Goal: Check status: Check status

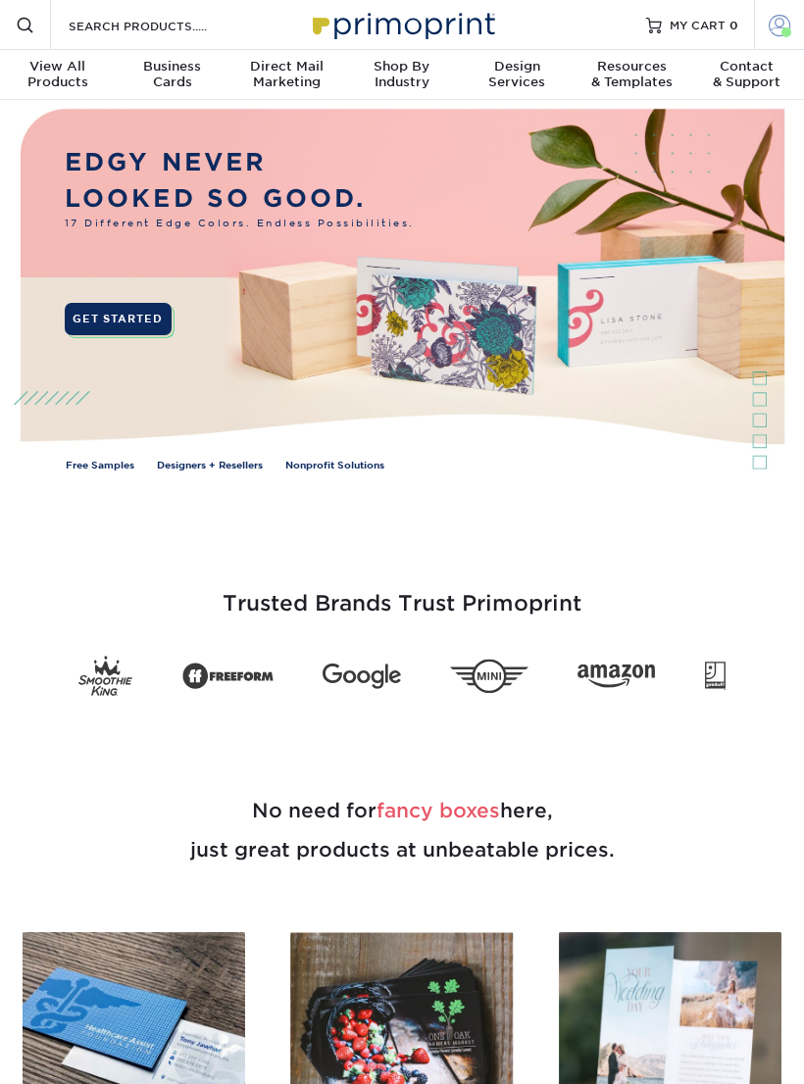
click at [783, 28] on span at bounding box center [786, 32] width 10 height 10
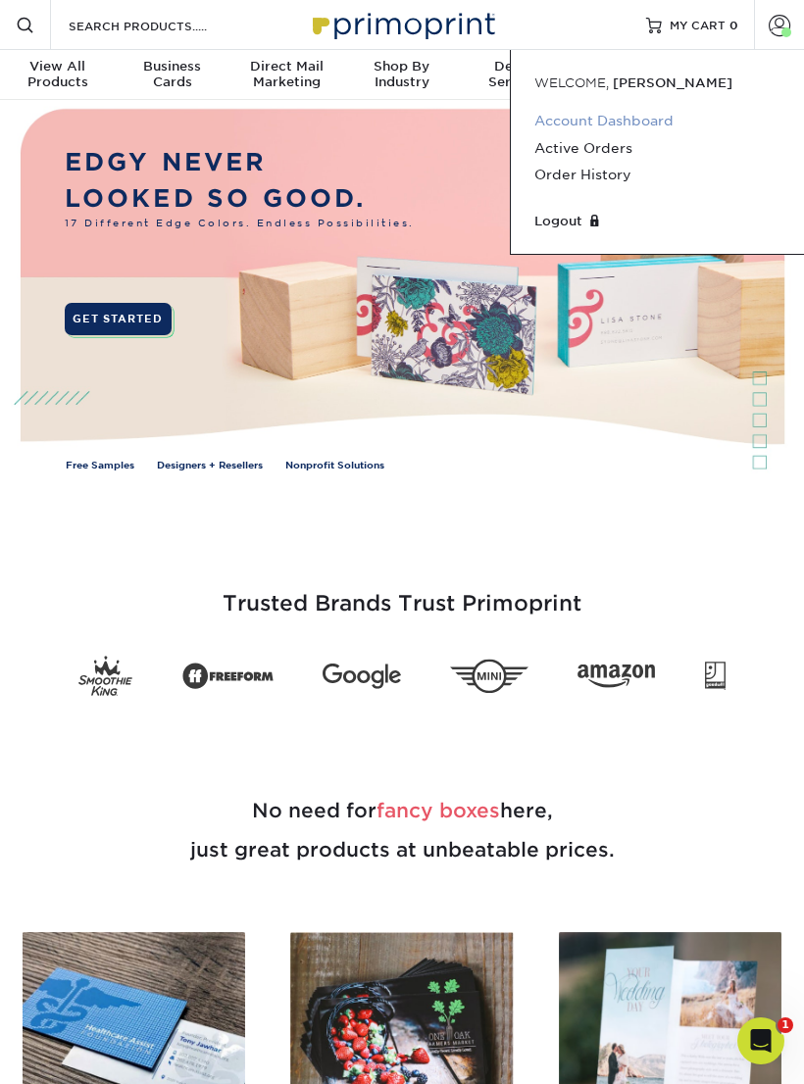
click at [651, 120] on link "Account Dashboard" at bounding box center [657, 121] width 246 height 26
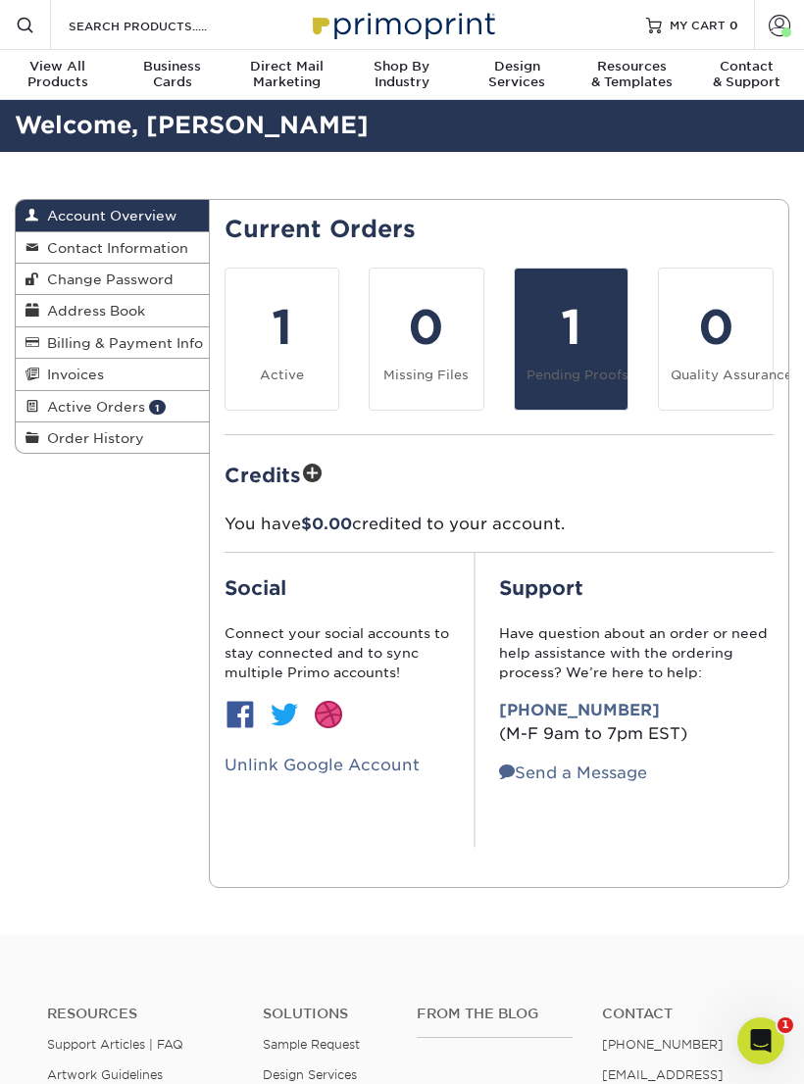
click at [583, 331] on div "1" at bounding box center [571, 327] width 90 height 71
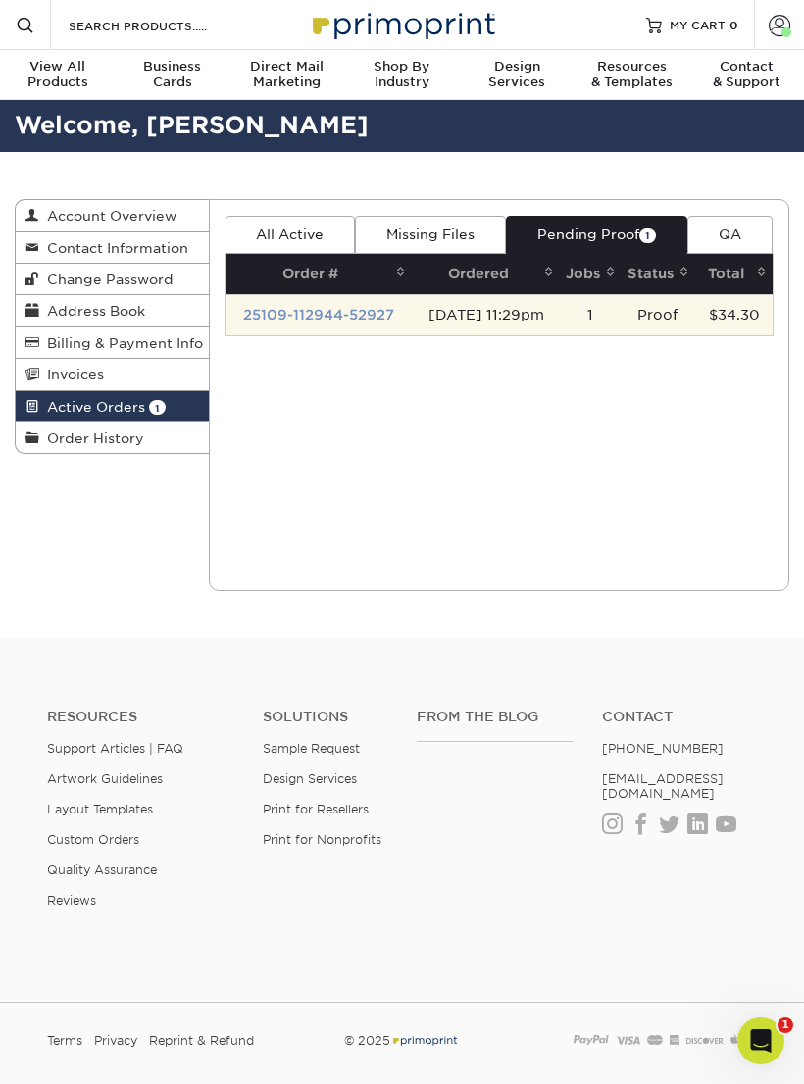
click at [368, 307] on link "25109-112944-52927" at bounding box center [318, 315] width 151 height 16
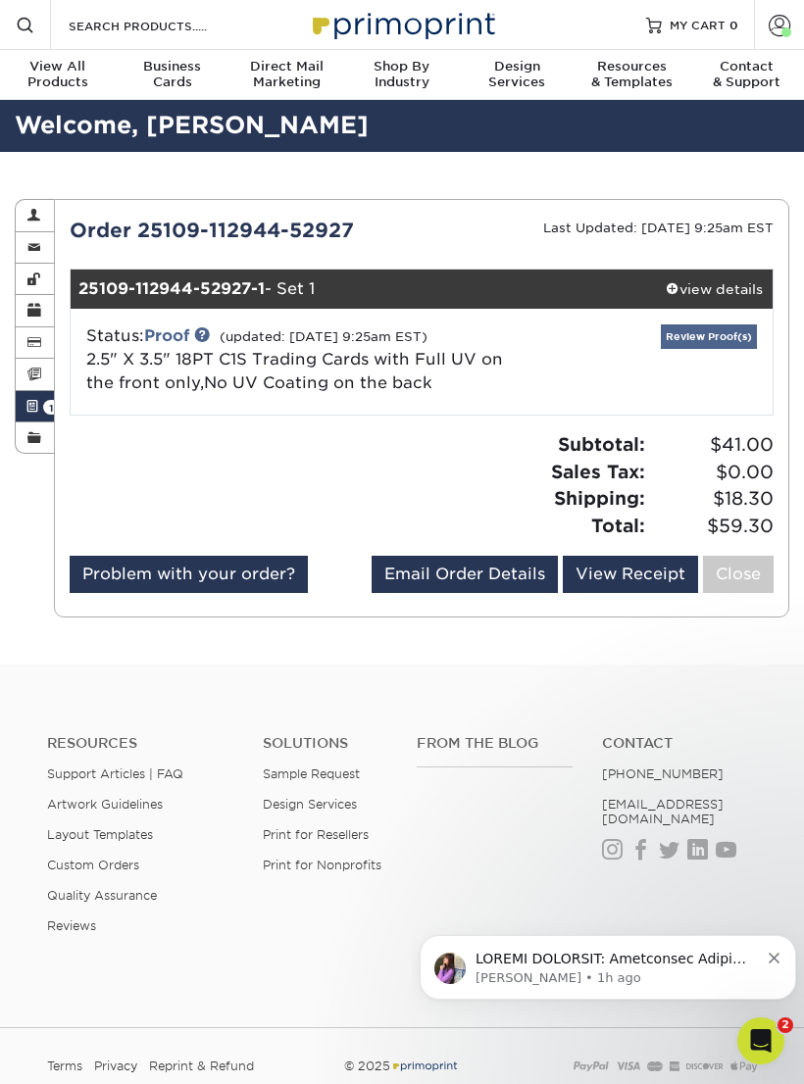
click at [716, 335] on link "Review Proof(s)" at bounding box center [709, 336] width 96 height 25
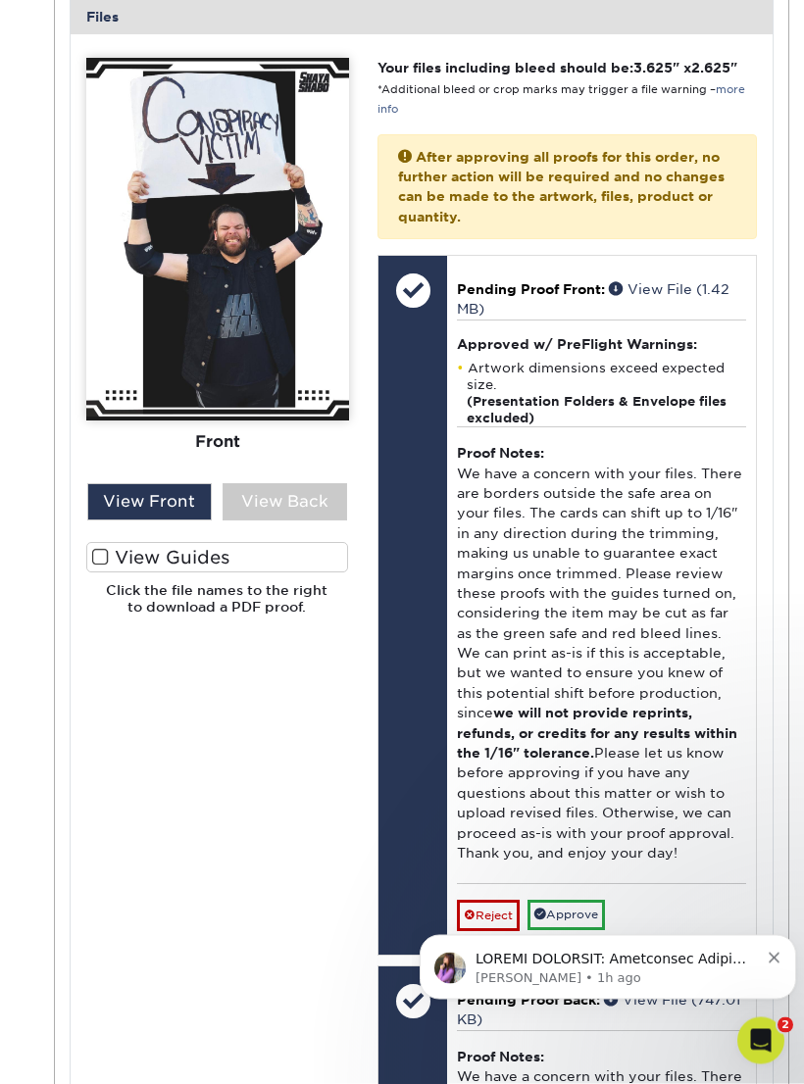
scroll to position [747, 0]
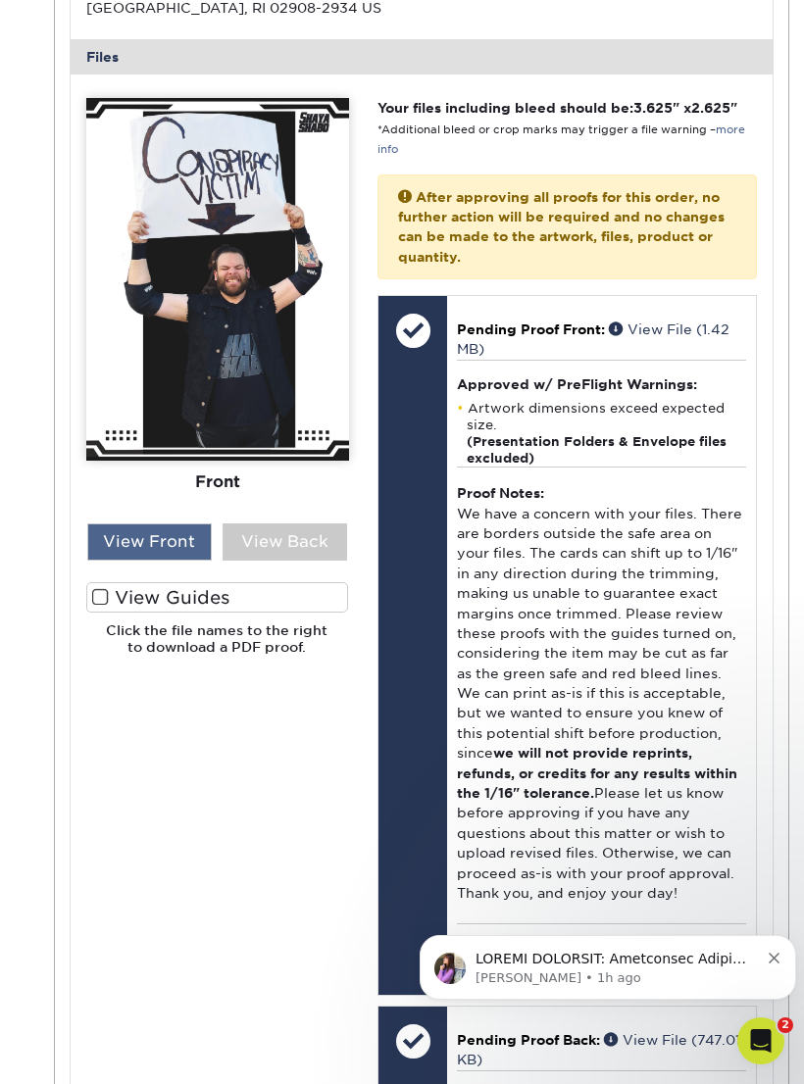
click at [143, 536] on div "View Front" at bounding box center [149, 541] width 125 height 37
click at [120, 523] on div "View Front" at bounding box center [149, 541] width 125 height 37
click at [146, 534] on div "View Front" at bounding box center [149, 541] width 125 height 37
click at [102, 593] on span at bounding box center [100, 597] width 17 height 19
click at [0, 0] on input "View Guides" at bounding box center [0, 0] width 0 height 0
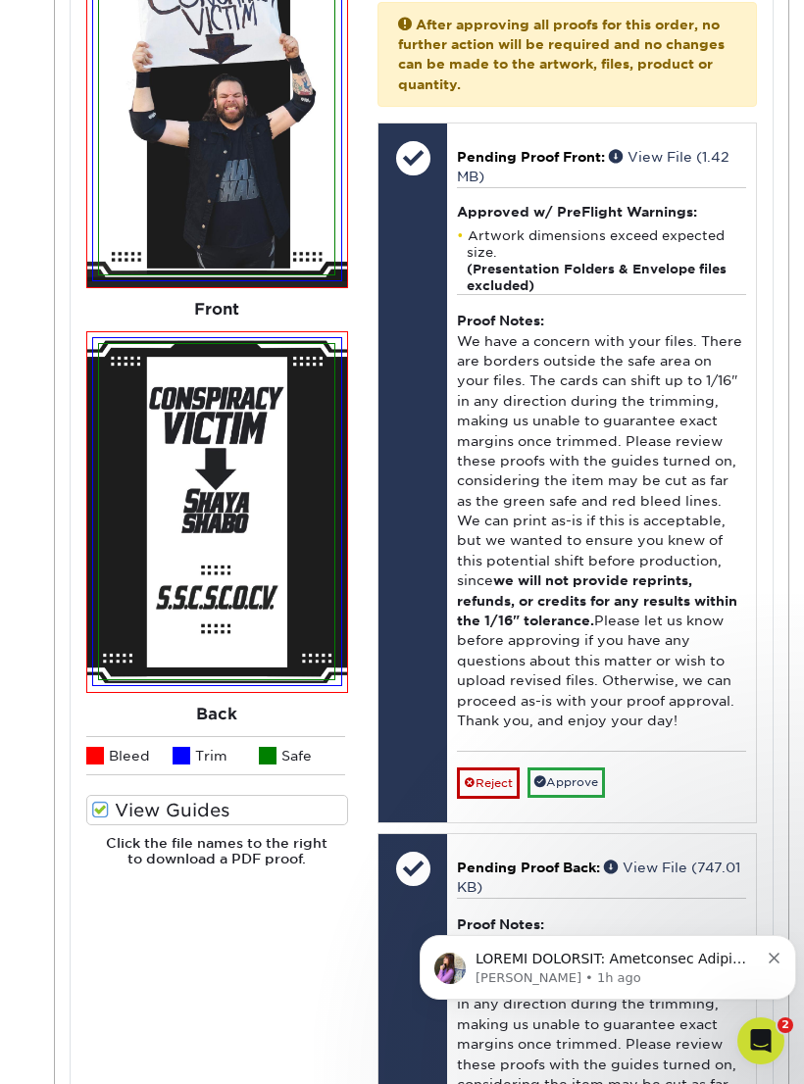
scroll to position [1217, 0]
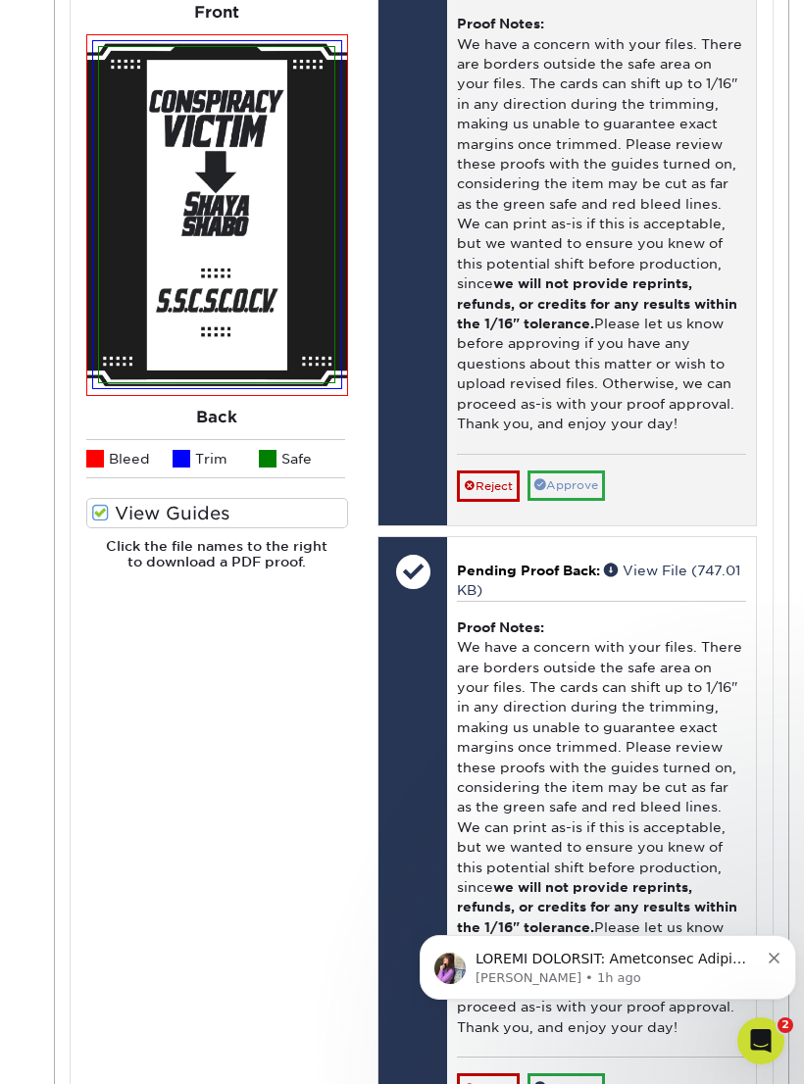
click at [580, 471] on link "Approve" at bounding box center [565, 486] width 77 height 30
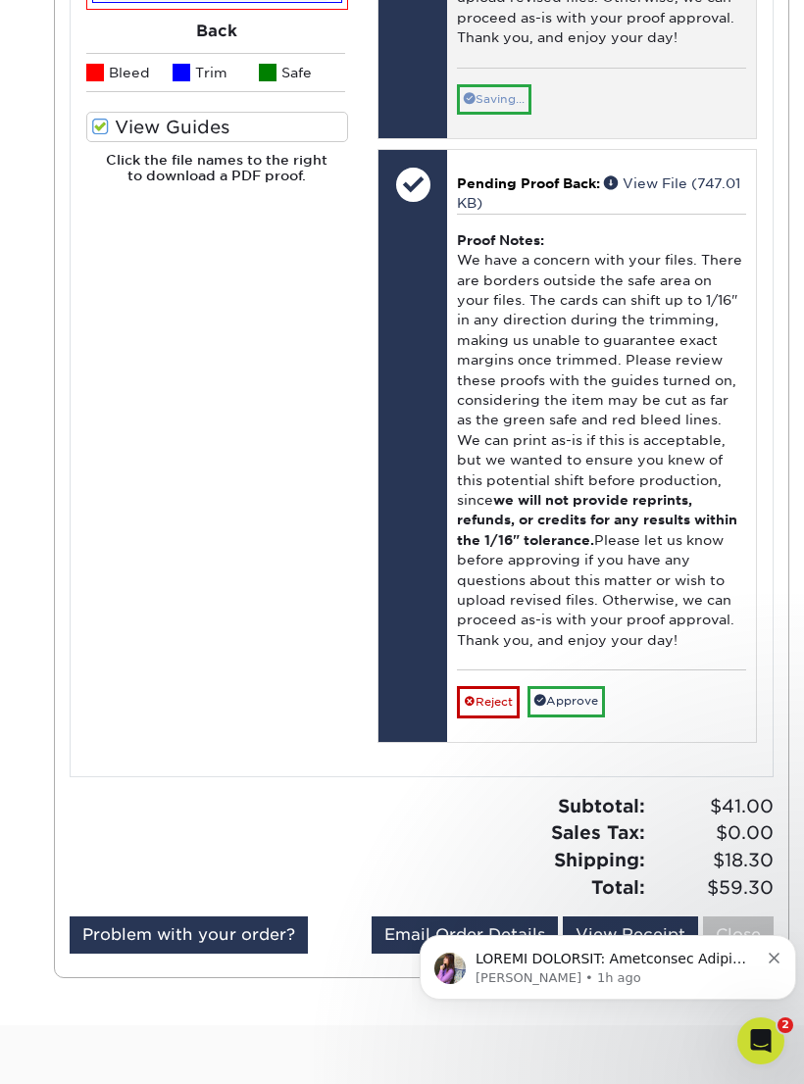
scroll to position [1635, 0]
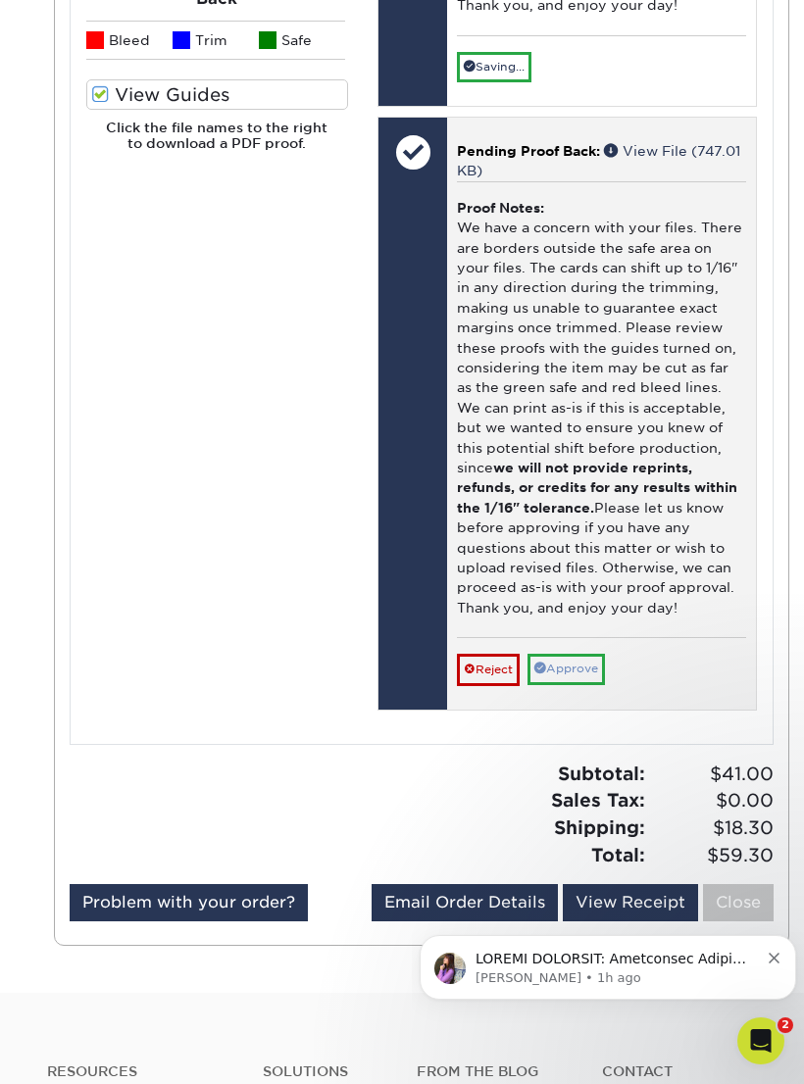
click at [591, 654] on link "Approve" at bounding box center [565, 669] width 77 height 30
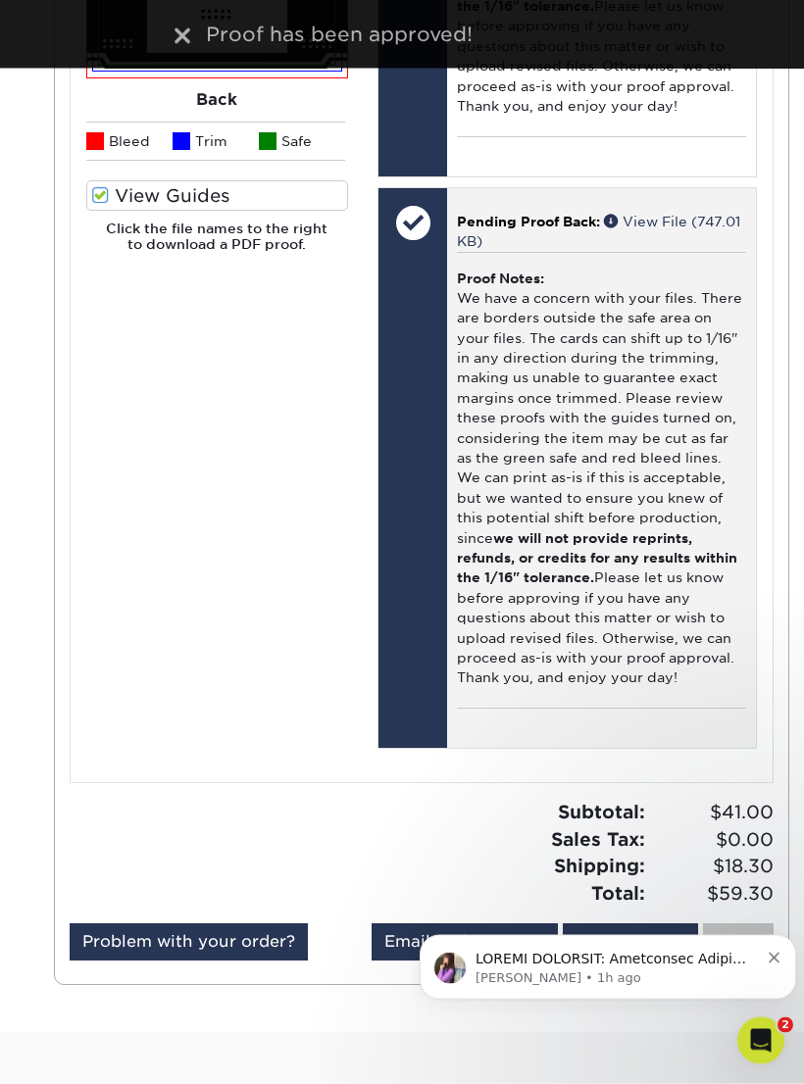
scroll to position [1534, 0]
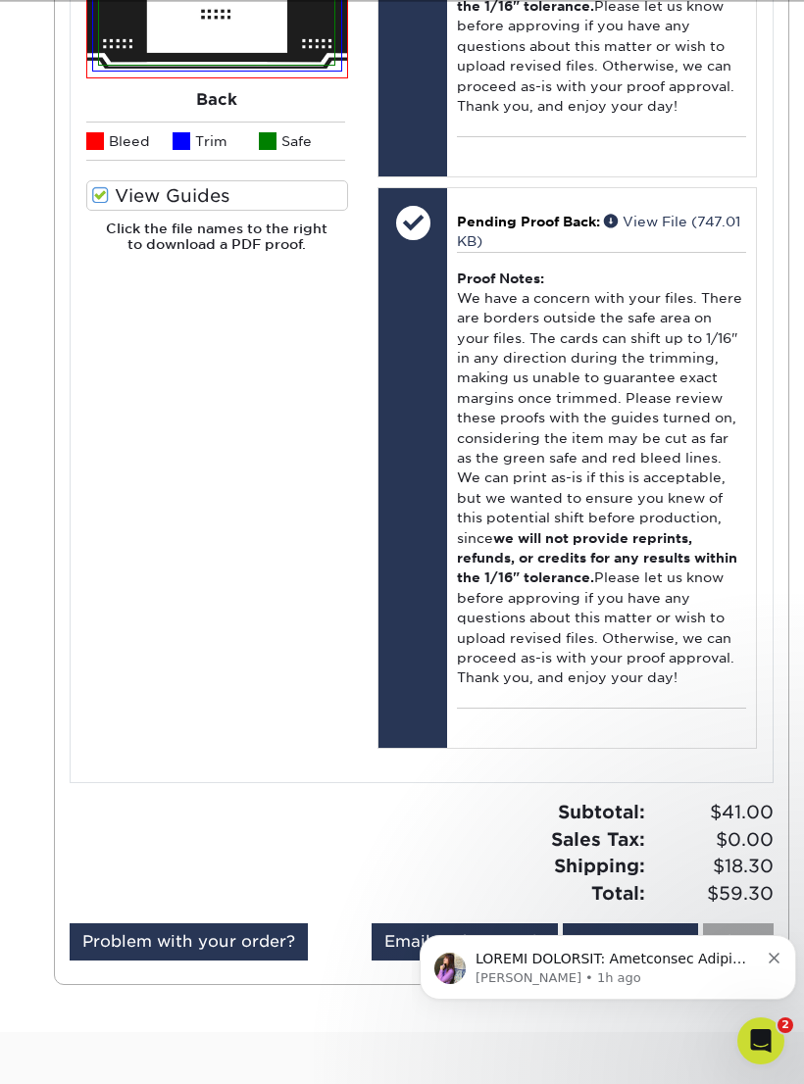
click at [754, 923] on link "Close" at bounding box center [738, 941] width 71 height 37
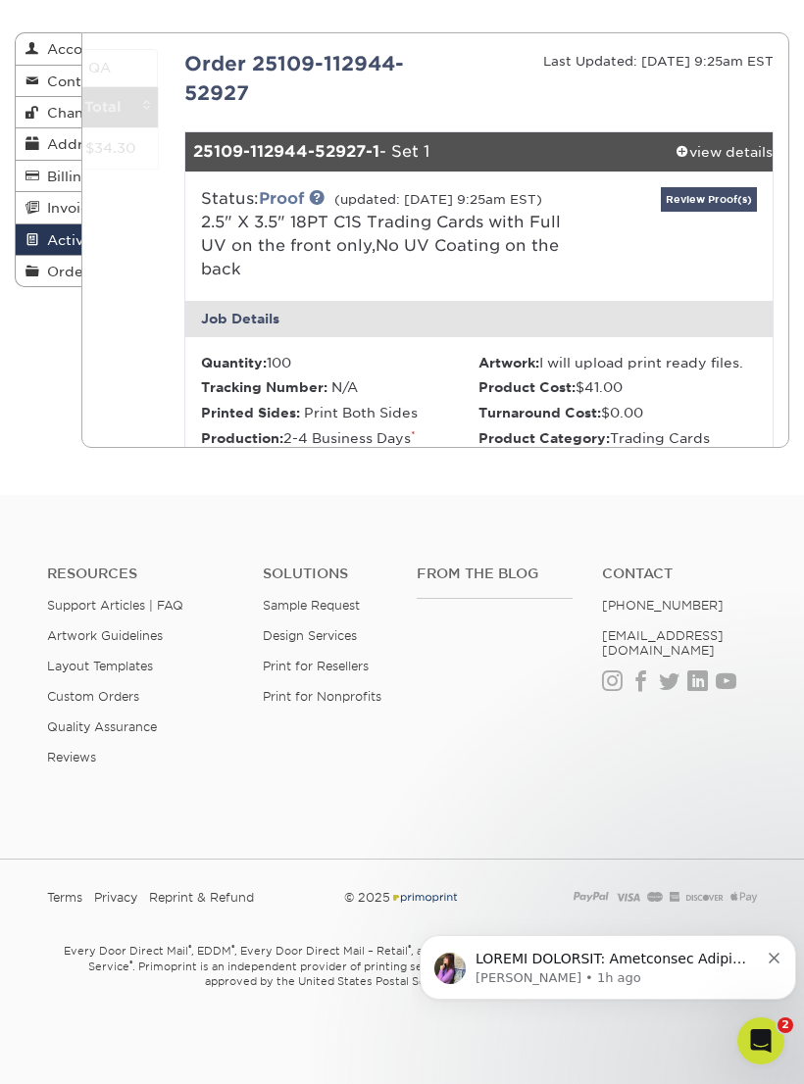
scroll to position [0, 0]
